Goal: Task Accomplishment & Management: Manage account settings

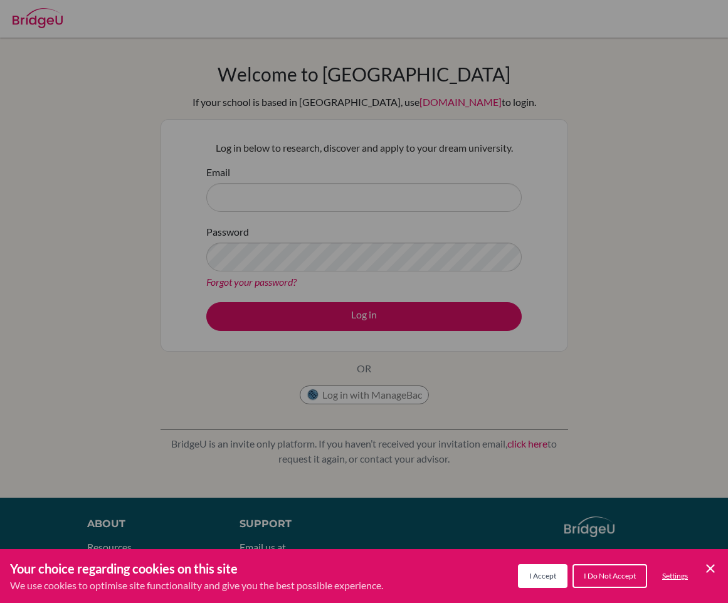
click at [546, 576] on span "I Accept" at bounding box center [542, 575] width 27 height 9
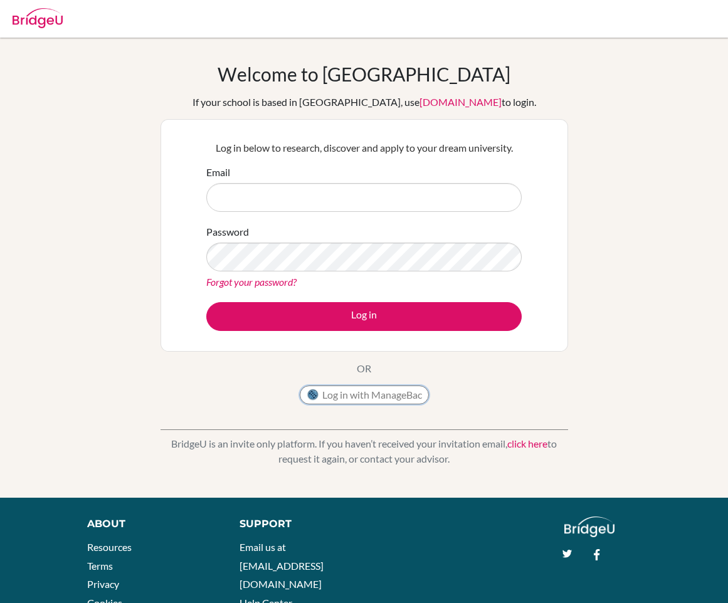
click at [391, 401] on button "Log in with ManageBac" at bounding box center [364, 395] width 129 height 19
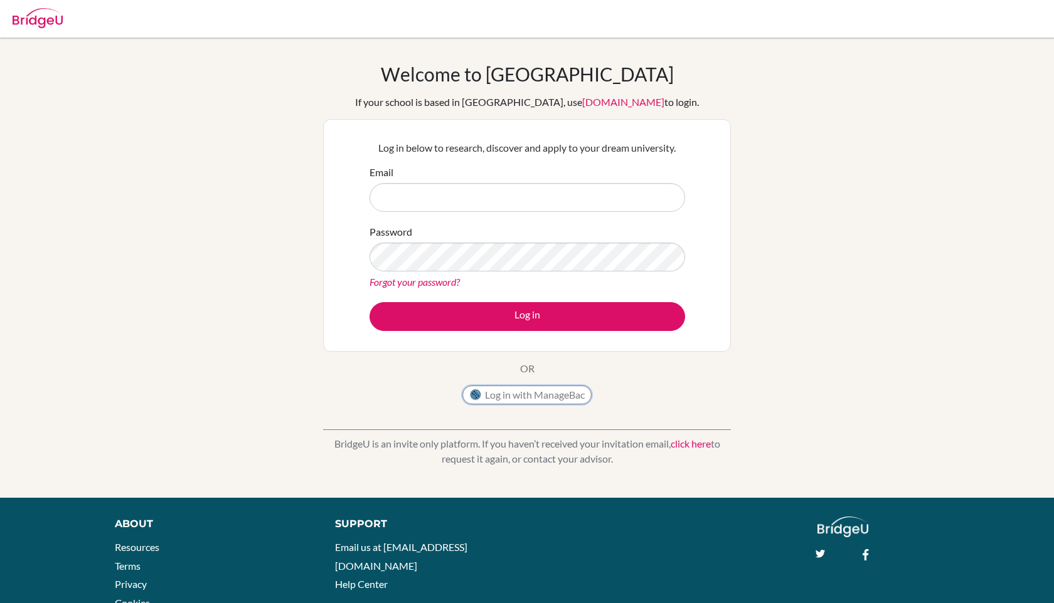
click at [544, 393] on button "Log in with ManageBac" at bounding box center [526, 395] width 129 height 19
